Goal: Information Seeking & Learning: Learn about a topic

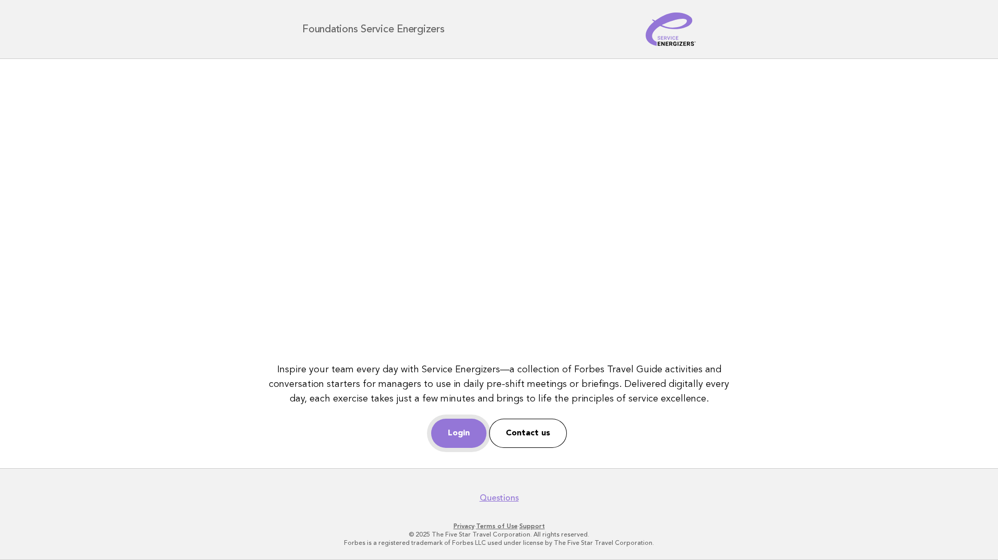
click at [473, 435] on link "Login" at bounding box center [458, 433] width 55 height 29
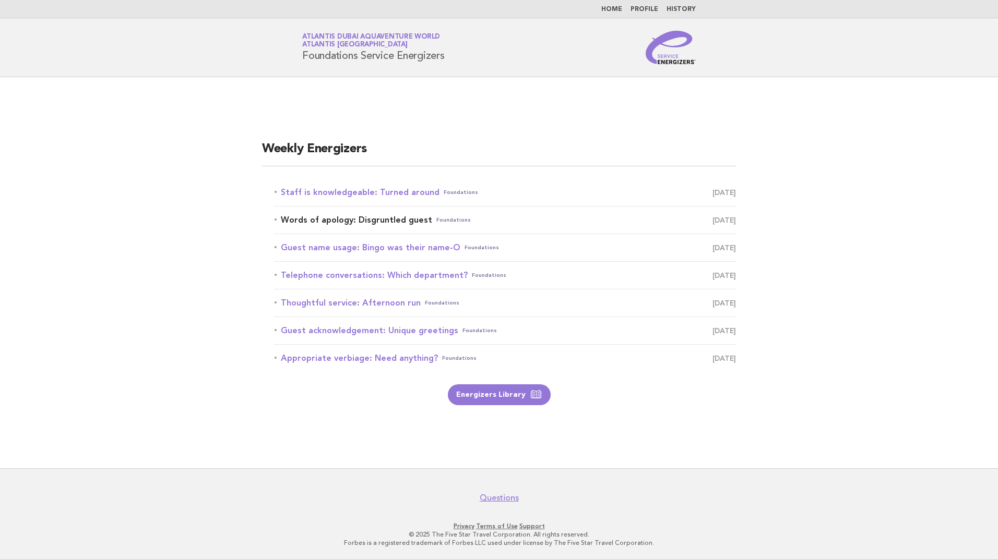
click at [339, 223] on link "Words of apology: Disgruntled guest Foundations October 11" at bounding box center [504, 220] width 461 height 15
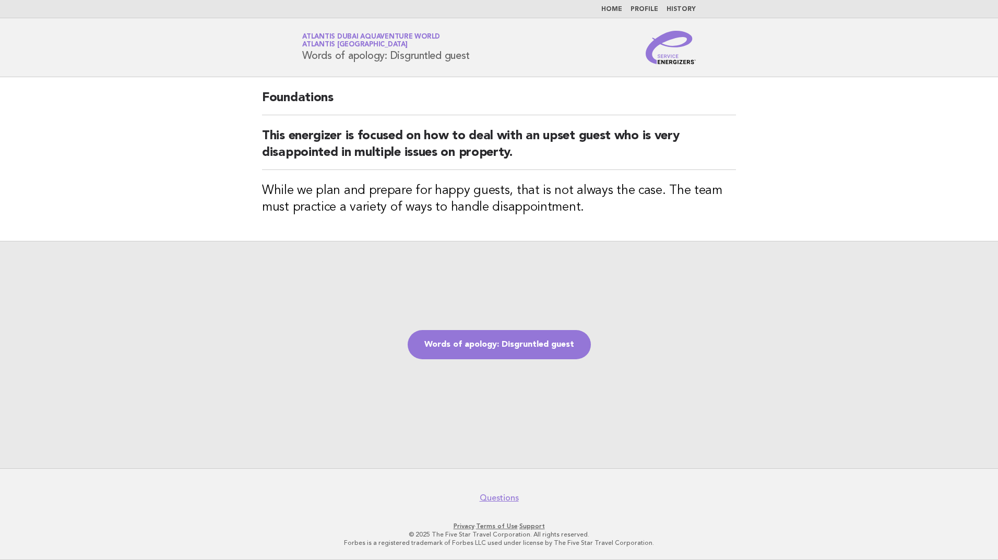
drag, startPoint x: 474, startPoint y: 59, endPoint x: 305, endPoint y: 63, distance: 169.6
click at [305, 63] on div "Service Energizers Atlantis Dubai Aquaventure World Atlantis Dubai Words of apo…" at bounding box center [499, 47] width 423 height 33
copy h1 "Words of apology: Disgruntled guest"
click at [334, 304] on div "Words of apology: Disgruntled guest" at bounding box center [499, 355] width 998 height 228
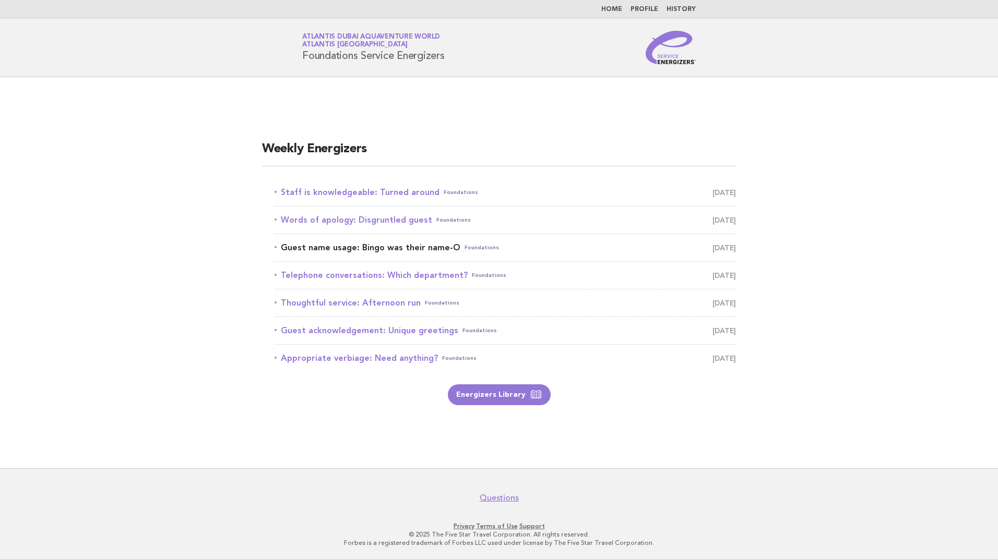
click at [377, 248] on link "Guest name usage: Bingo was their name-O Foundations October 12" at bounding box center [504, 248] width 461 height 15
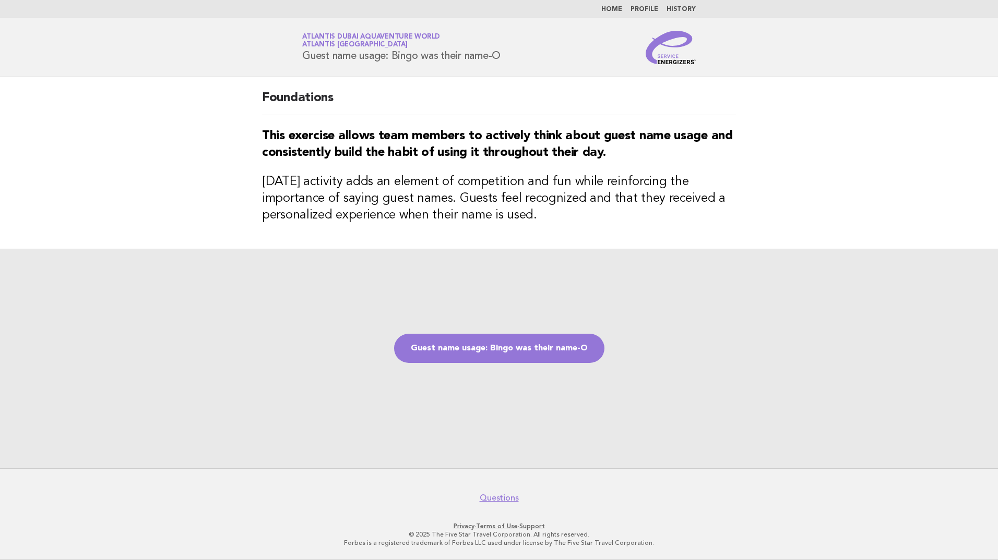
drag, startPoint x: 303, startPoint y: 55, endPoint x: 510, endPoint y: 56, distance: 207.2
click at [510, 56] on div "Service Energizers Atlantis Dubai Aquaventure World Atlantis [GEOGRAPHIC_DATA] …" at bounding box center [499, 47] width 423 height 33
drag, startPoint x: 510, startPoint y: 56, endPoint x: 482, endPoint y: 58, distance: 28.8
copy h1 "Guest name usage: Bingo was their name-O"
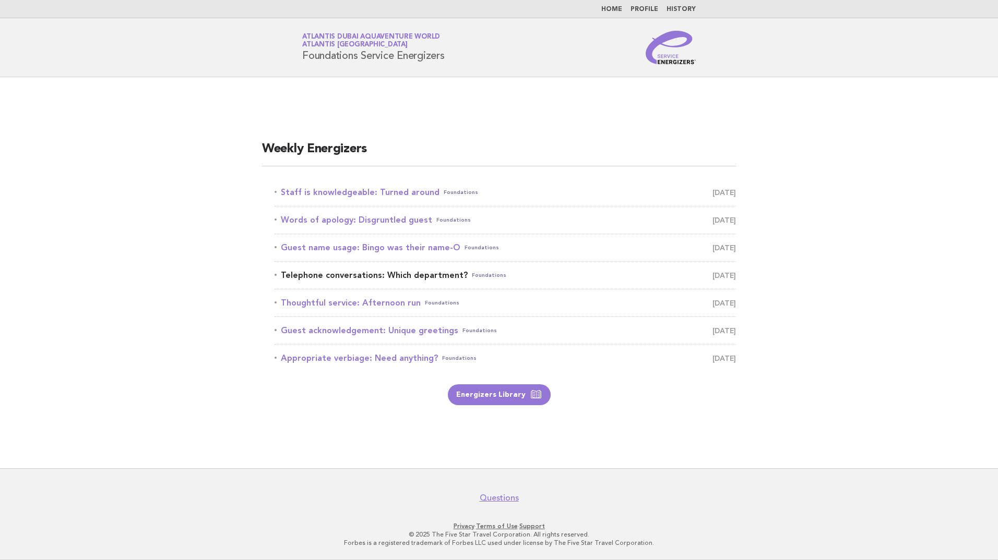
click at [376, 275] on link "Telephone conversations: Which department? Foundations October 13" at bounding box center [504, 275] width 461 height 15
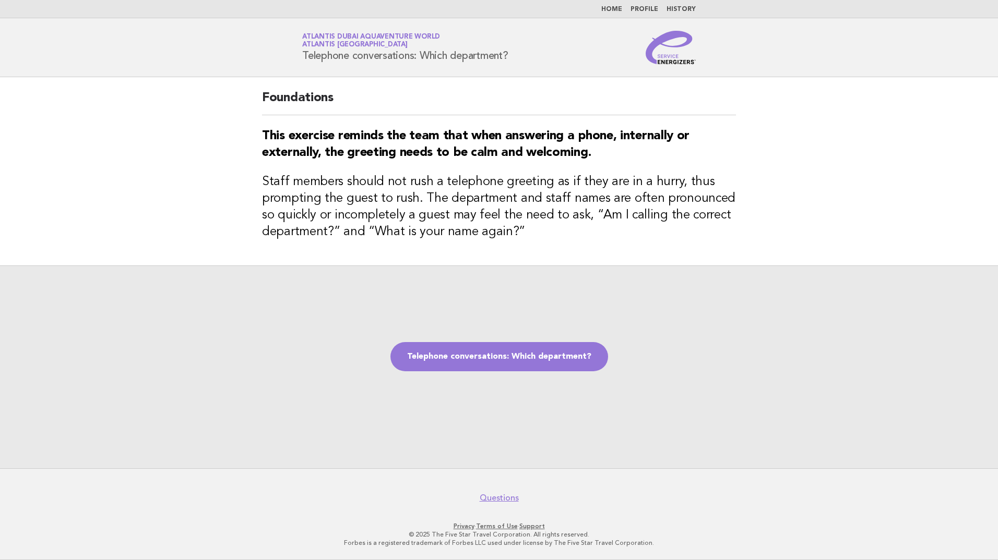
click at [300, 53] on div "Service Energizers Atlantis Dubai Aquaventure World Atlantis [GEOGRAPHIC_DATA] …" at bounding box center [499, 47] width 423 height 33
drag, startPoint x: 300, startPoint y: 53, endPoint x: 518, endPoint y: 62, distance: 218.3
click at [518, 62] on div "Service Energizers Atlantis Dubai Aquaventure World Atlantis [GEOGRAPHIC_DATA] …" at bounding box center [499, 47] width 423 height 33
drag, startPoint x: 518, startPoint y: 62, endPoint x: 486, endPoint y: 56, distance: 32.3
copy h1 "Telephone conversations: Which department?"
